Goal: Find specific page/section: Find specific page/section

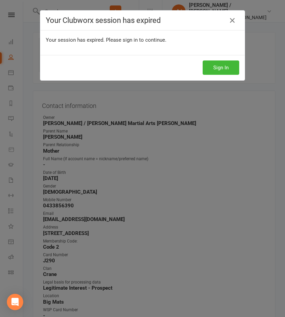
scroll to position [678, 0]
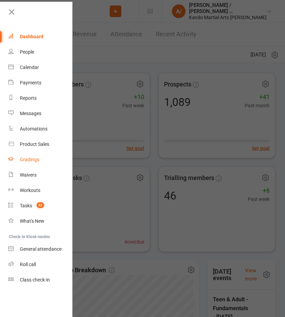
click at [32, 160] on div "Gradings" at bounding box center [29, 159] width 19 height 5
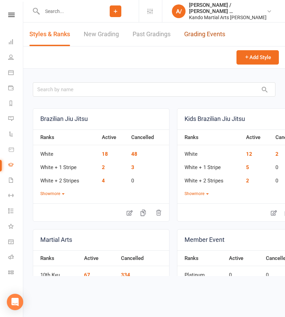
click at [197, 35] on link "Grading Events" at bounding box center [204, 35] width 41 height 24
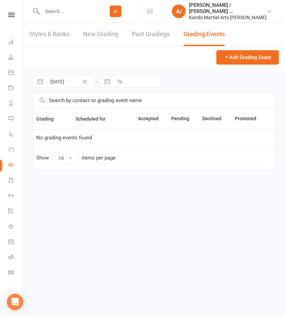
select select "50"
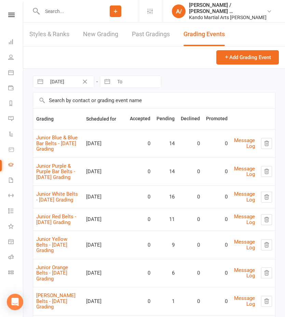
scroll to position [24, 0]
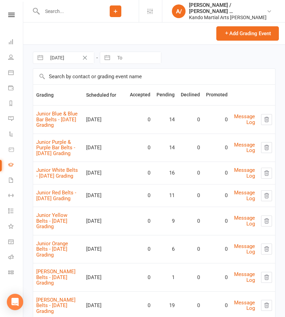
click at [107, 76] on input "text" at bounding box center [154, 77] width 242 height 16
click at [99, 78] on input "text" at bounding box center [154, 77] width 242 height 16
click at [182, 66] on div "[DATE] Navigate forward to interact with the calendar and select a date. Press …" at bounding box center [154, 57] width 242 height 24
click at [198, 51] on div "[DATE] Navigate forward to interact with the calendar and select a date. Press …" at bounding box center [154, 57] width 242 height 24
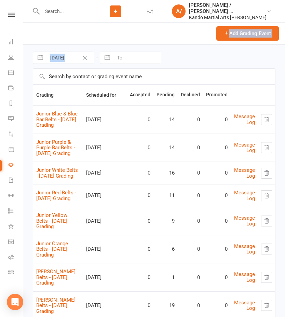
click at [187, 38] on header "Styles & Ranks New Grading Past Gradings Grading Events Add Grading Event" at bounding box center [153, 22] width 261 height 46
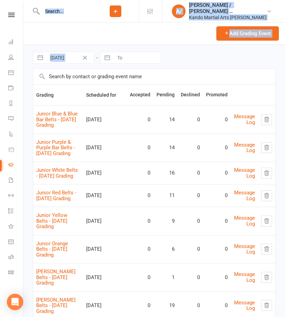
click at [92, 13] on input "text" at bounding box center [66, 11] width 52 height 10
click at [53, 17] on div at bounding box center [62, 11] width 59 height 22
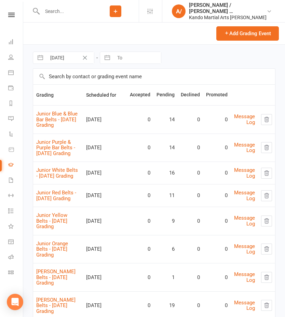
drag, startPoint x: 56, startPoint y: 16, endPoint x: 110, endPoint y: 60, distance: 70.1
click at [110, 60] on ui-view "Prospect Member Non-attending contact Class / event Appointment Grading event T…" at bounding box center [142, 230] width 285 height 505
click at [197, 61] on div "[DATE] Navigate forward to interact with the calendar and select a date. Press …" at bounding box center [154, 57] width 242 height 24
click at [186, 65] on div "[DATE] Navigate forward to interact with the calendar and select a date. Press …" at bounding box center [154, 57] width 242 height 24
click at [181, 66] on div "[DATE] Navigate forward to interact with the calendar and select a date. Press …" at bounding box center [154, 57] width 242 height 24
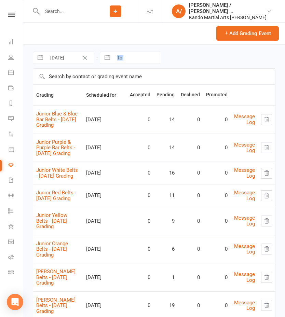
select select "6"
select select "2025"
select select "7"
select select "2025"
select select "8"
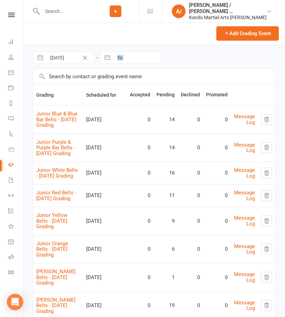
select select "2025"
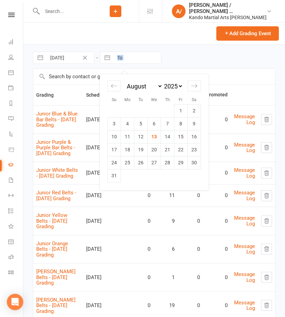
click at [132, 52] on input "To" at bounding box center [136, 58] width 47 height 12
click at [95, 28] on header "Styles & Ranks New Grading Past Gradings Grading Events Add Grading Event" at bounding box center [153, 22] width 261 height 46
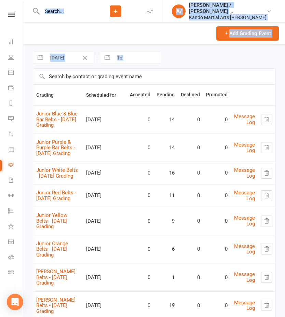
click at [81, 14] on input "text" at bounding box center [66, 11] width 52 height 10
click at [185, 67] on div "[DATE] Navigate forward to interact with the calendar and select a date. Press …" at bounding box center [154, 57] width 242 height 24
click at [131, 60] on input "To" at bounding box center [136, 58] width 47 height 12
select select "6"
select select "2025"
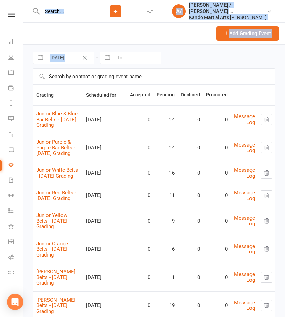
select select "7"
select select "2025"
select select "8"
select select "2025"
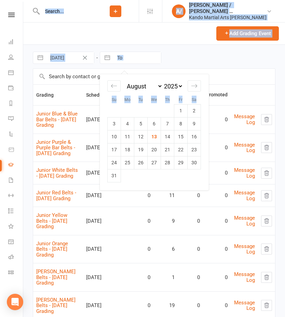
click at [190, 63] on div "[DATE] Navigate forward to interact with the calendar and select a date. Press …" at bounding box center [154, 57] width 242 height 24
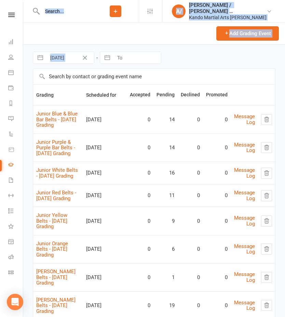
click at [187, 66] on div "[DATE] Navigate forward to interact with the calendar and select a date. Press …" at bounding box center [154, 57] width 242 height 24
click at [80, 15] on input "text" at bounding box center [66, 11] width 52 height 10
click at [60, 16] on div at bounding box center [62, 11] width 59 height 22
click at [46, 7] on input "text" at bounding box center [66, 11] width 52 height 10
click at [46, 11] on input "text" at bounding box center [66, 11] width 52 height 10
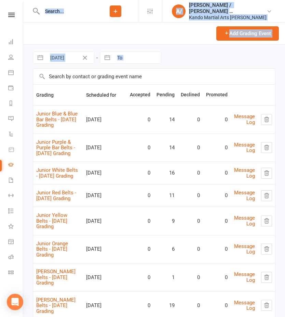
click at [46, 11] on input "text" at bounding box center [66, 11] width 52 height 10
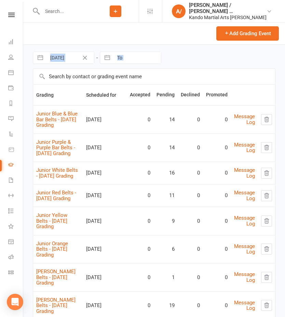
click at [63, 59] on input "[DATE]" at bounding box center [69, 58] width 47 height 12
select select "6"
select select "2025"
select select "7"
select select "2025"
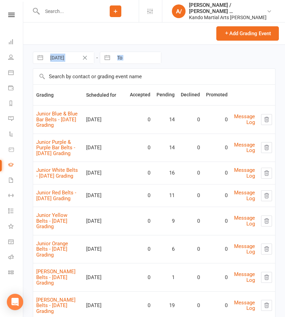
select select "8"
select select "2025"
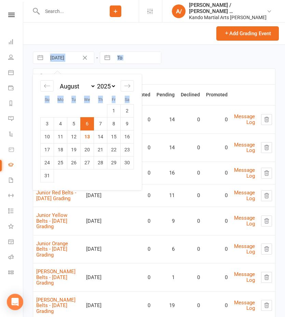
select select "6"
select select "2025"
select select "7"
select select "2025"
select select "8"
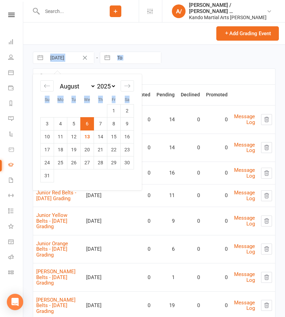
select select "2025"
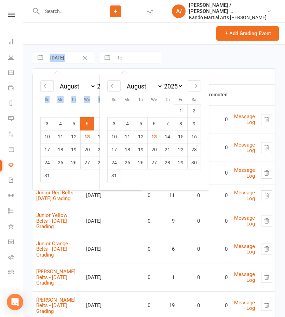
click at [122, 55] on input "To" at bounding box center [136, 58] width 47 height 12
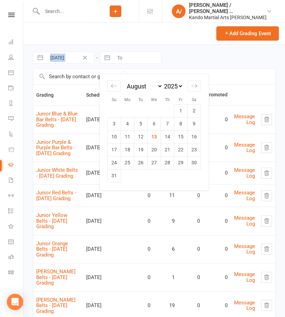
click at [184, 51] on div "[DATE] Navigate forward to interact with the calendar and select a date. Press …" at bounding box center [154, 57] width 242 height 24
